Goal: Task Accomplishment & Management: Use online tool/utility

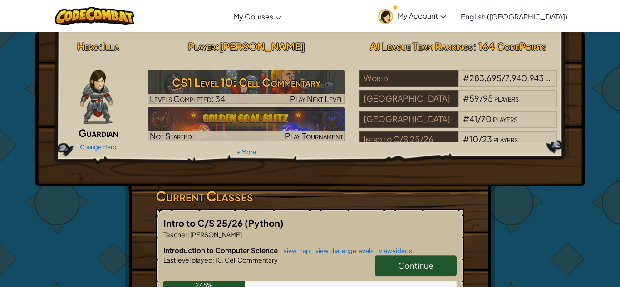
click at [451, 9] on link "My Account" at bounding box center [411, 16] width 77 height 29
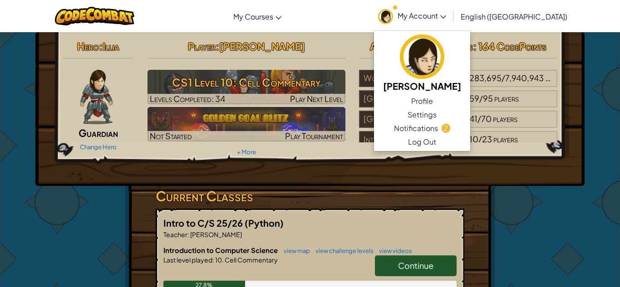
click at [446, 11] on span "My Account" at bounding box center [421, 16] width 49 height 10
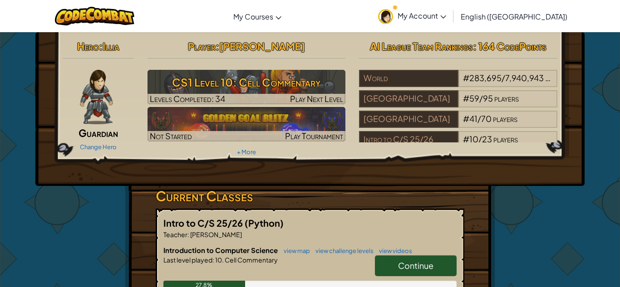
click at [446, 13] on span "My Account" at bounding box center [421, 16] width 49 height 10
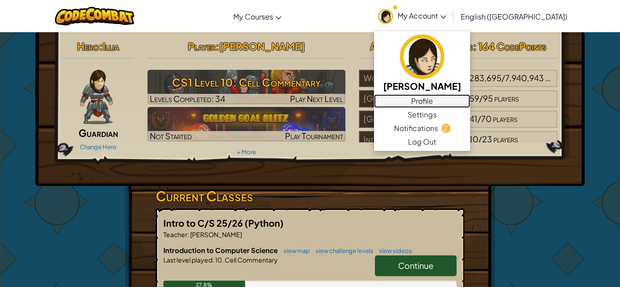
click at [441, 104] on link "Profile" at bounding box center [422, 101] width 96 height 14
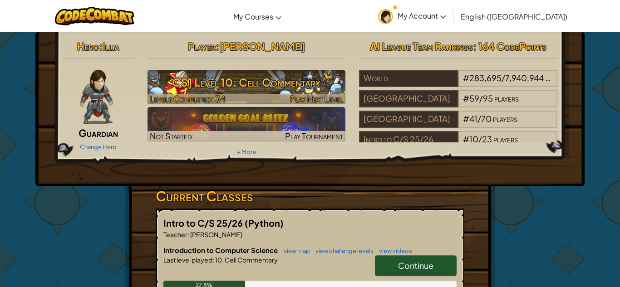
click at [246, 80] on h3 "CS1 Level 10: Cell Commentary" at bounding box center [246, 82] width 198 height 20
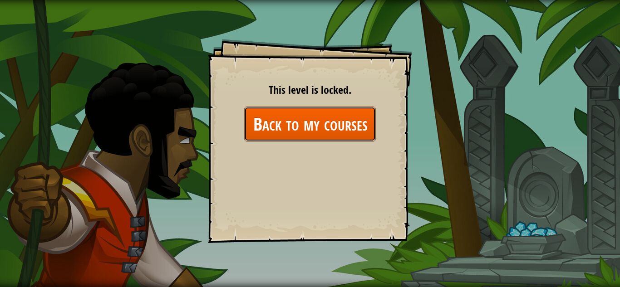
click at [313, 132] on link "Back to my courses" at bounding box center [310, 124] width 132 height 35
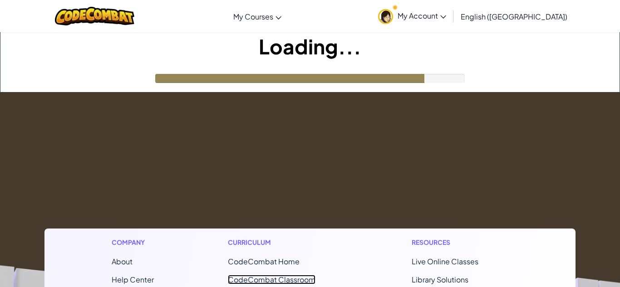
click at [271, 279] on link "CodeCombat Classroom" at bounding box center [272, 280] width 88 height 10
